Goal: Navigation & Orientation: Find specific page/section

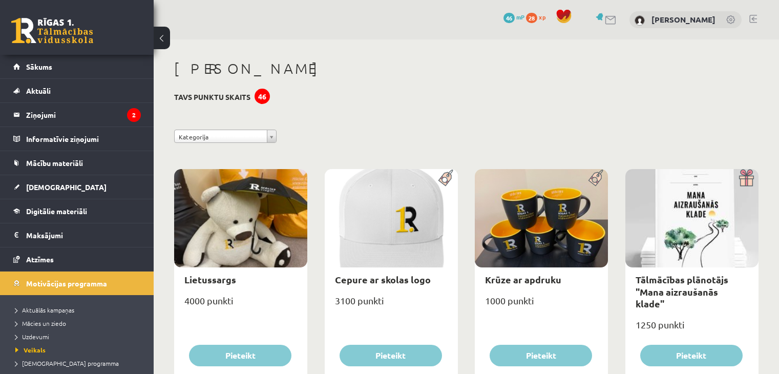
scroll to position [790, 0]
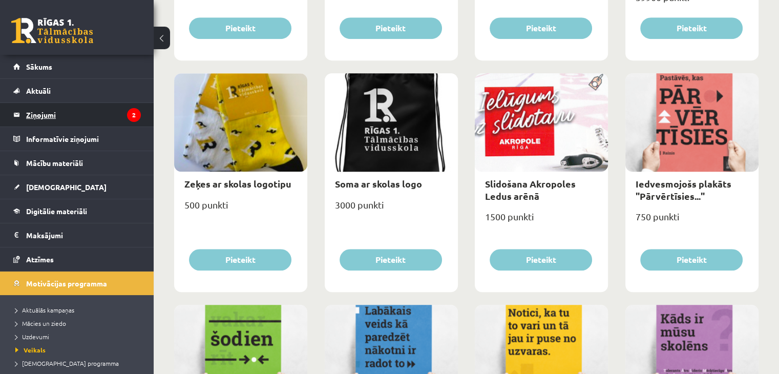
click at [61, 114] on legend "Ziņojumi 2" at bounding box center [83, 115] width 115 height 24
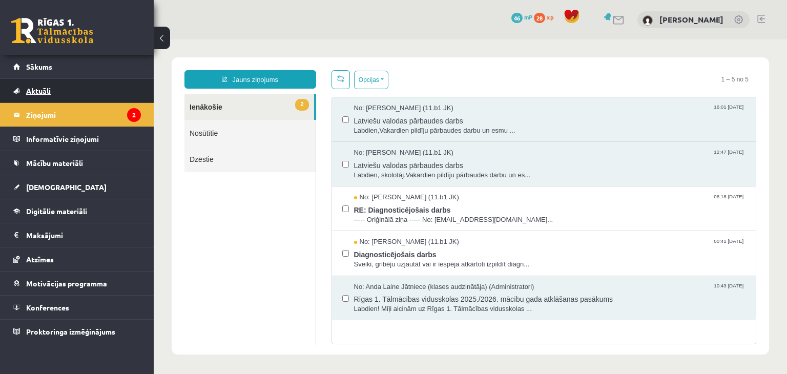
click at [61, 90] on link "Aktuāli" at bounding box center [77, 91] width 128 height 24
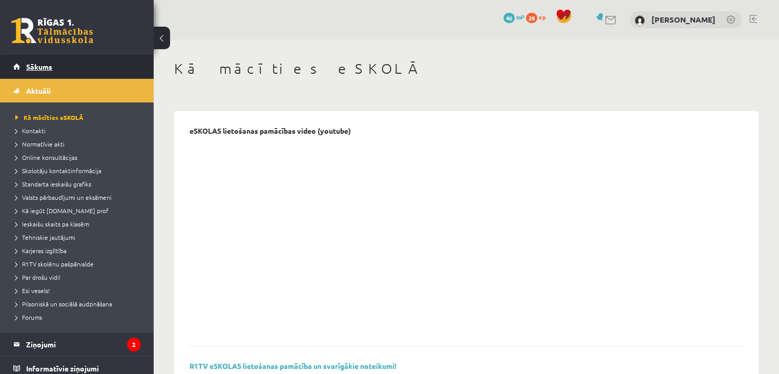
click at [56, 66] on link "Sākums" at bounding box center [77, 67] width 128 height 24
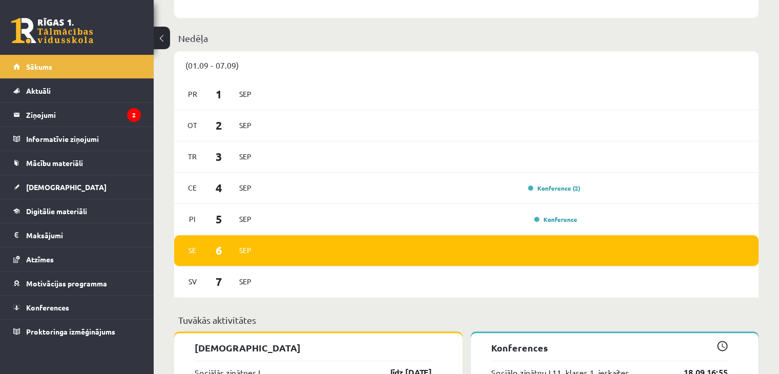
scroll to position [614, 0]
